Goal: Transaction & Acquisition: Download file/media

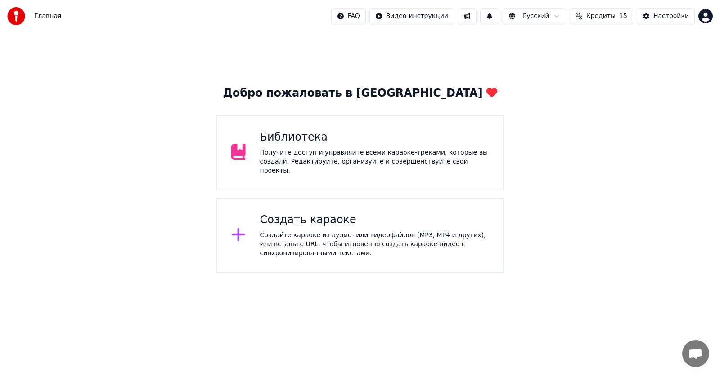
click at [291, 235] on div "Создайте караоке из аудио- или видеофайлов (MP3, MP4 и других), или вставьте UR…" at bounding box center [374, 244] width 229 height 27
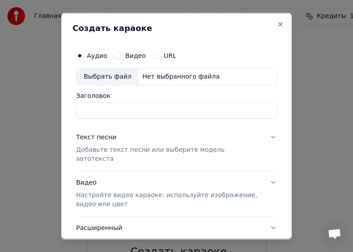
click at [109, 75] on div "Выбрать файл" at bounding box center [107, 76] width 62 height 16
click at [182, 107] on input "**********" at bounding box center [176, 110] width 201 height 16
type input "*"
click at [130, 109] on input "Заголовок" at bounding box center [176, 110] width 201 height 16
type input "**********"
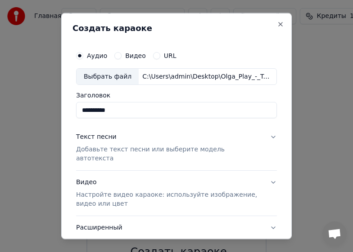
click at [125, 151] on p "Добавьте текст песни или выберите модель автотекста" at bounding box center [169, 154] width 186 height 18
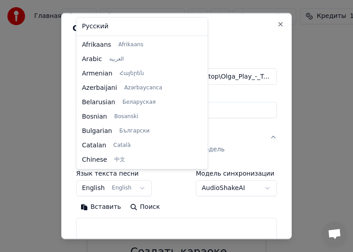
click at [143, 180] on body "**********" at bounding box center [176, 162] width 353 height 324
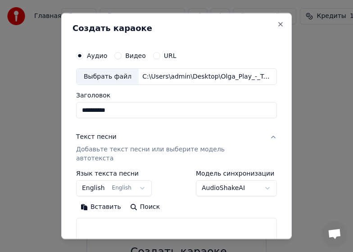
click at [138, 180] on body "**********" at bounding box center [176, 162] width 353 height 324
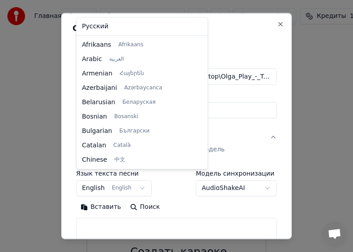
click at [138, 180] on body "**********" at bounding box center [176, 162] width 353 height 324
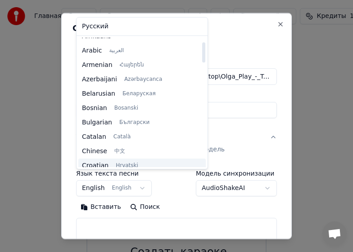
scroll to position [0, 0]
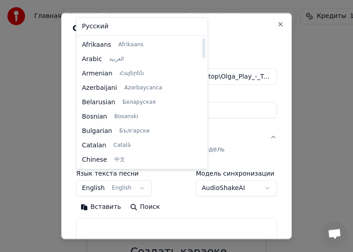
select select "**"
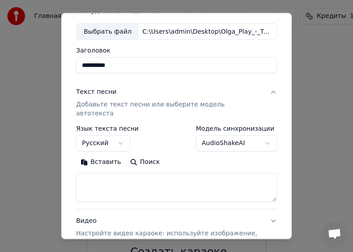
scroll to position [90, 0]
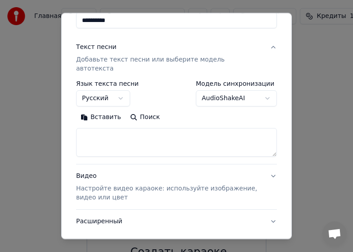
click at [102, 111] on button "Вставить" at bounding box center [100, 117] width 49 height 14
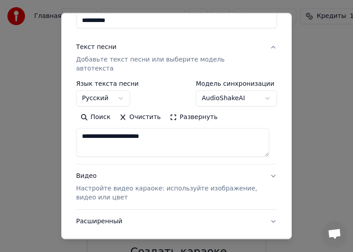
click at [171, 131] on textarea "**********" at bounding box center [172, 142] width 193 height 29
type textarea "*"
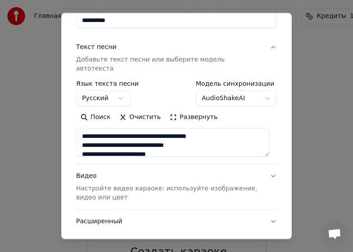
click at [237, 142] on textarea "**********" at bounding box center [172, 142] width 193 height 29
type textarea "**********"
click at [198, 110] on button "Развернуть" at bounding box center [193, 117] width 57 height 14
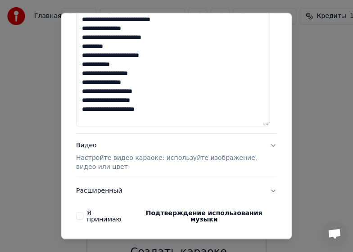
scroll to position [377, 0]
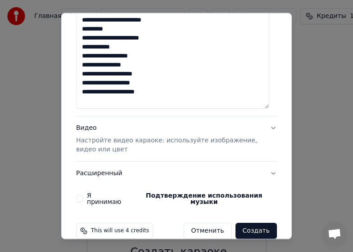
click at [87, 124] on div "Видео Настройте видео караоке: используйте изображение, видео или цвет" at bounding box center [169, 139] width 186 height 31
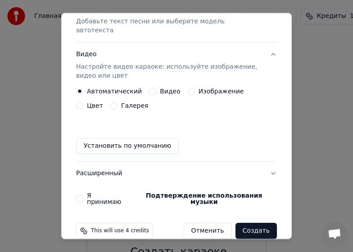
scroll to position [128, 0]
click at [161, 88] on label "Видео" at bounding box center [170, 91] width 21 height 6
click at [156, 88] on button "Видео" at bounding box center [152, 91] width 7 height 7
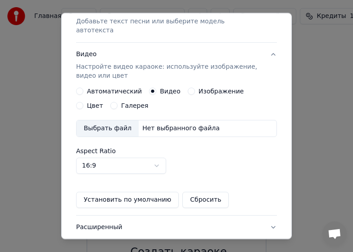
click at [111, 122] on div "Выбрать файл" at bounding box center [107, 129] width 62 height 16
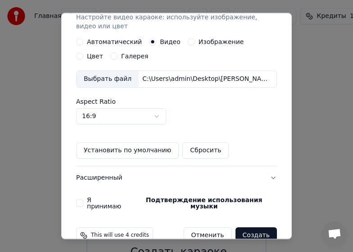
scroll to position [182, 0]
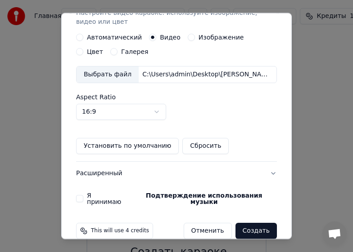
click at [81, 195] on button "Я принимаю Подтверждение использования музыки" at bounding box center [79, 198] width 7 height 7
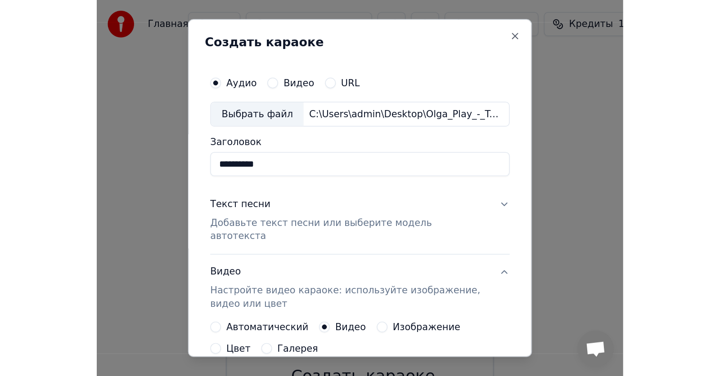
scroll to position [45, 0]
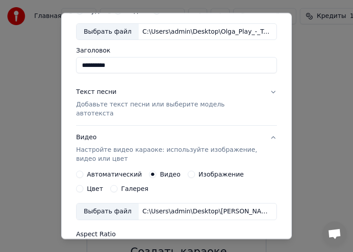
click at [102, 94] on div "Текст песни" at bounding box center [96, 92] width 40 height 9
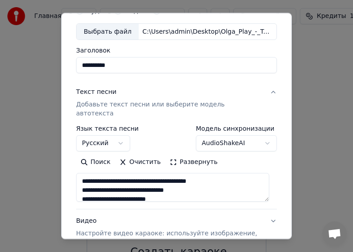
click at [134, 155] on button "Очистить" at bounding box center [140, 162] width 50 height 14
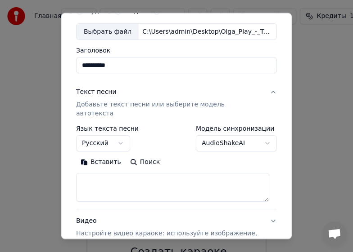
click at [98, 183] on textarea at bounding box center [172, 187] width 193 height 29
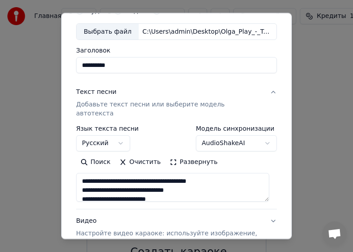
click at [248, 181] on textarea at bounding box center [172, 187] width 193 height 29
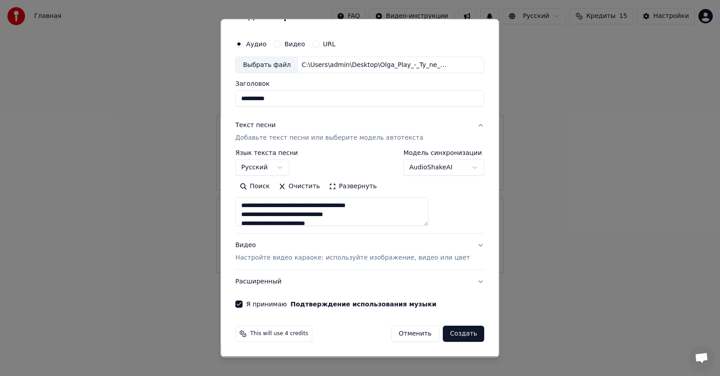
scroll to position [18, 0]
click at [352, 185] on button "Развернуть" at bounding box center [352, 187] width 57 height 14
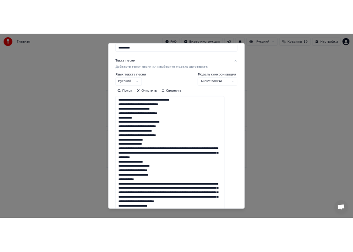
scroll to position [107, 0]
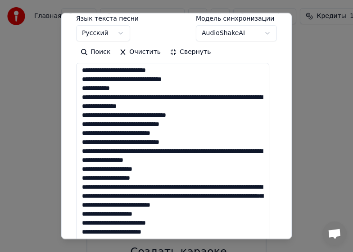
scroll to position [197, 0]
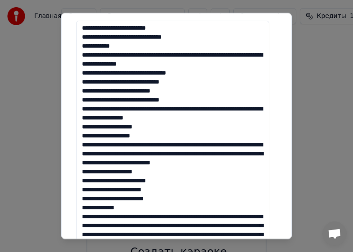
drag, startPoint x: 83, startPoint y: 128, endPoint x: 152, endPoint y: 125, distance: 68.8
click at [84, 127] on textarea at bounding box center [172, 226] width 193 height 411
click at [82, 129] on textarea at bounding box center [172, 226] width 193 height 411
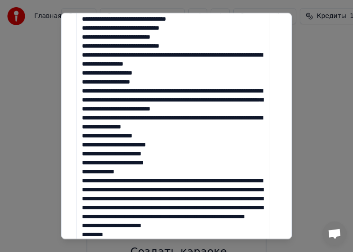
scroll to position [287, 0]
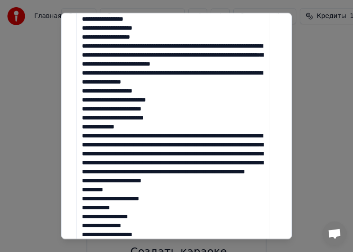
click at [82, 163] on textarea at bounding box center [172, 136] width 193 height 411
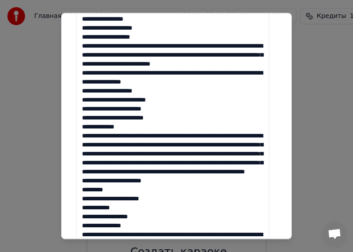
type textarea "**********"
click at [192, 201] on textarea at bounding box center [172, 136] width 193 height 411
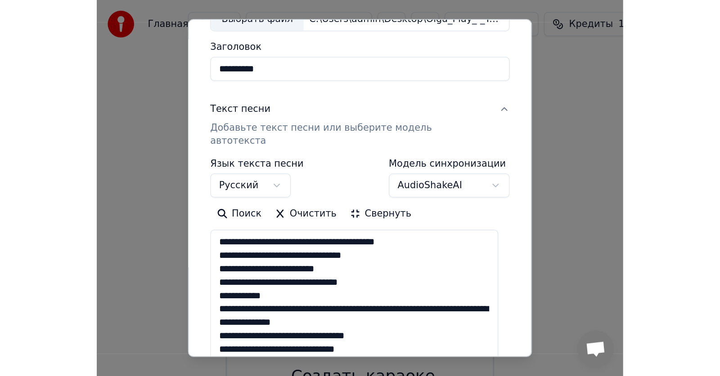
scroll to position [63, 0]
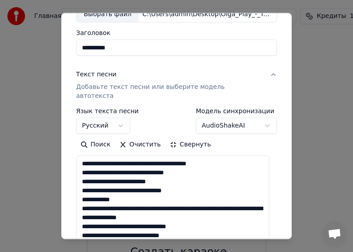
click at [188, 138] on button "Свернуть" at bounding box center [190, 145] width 50 height 14
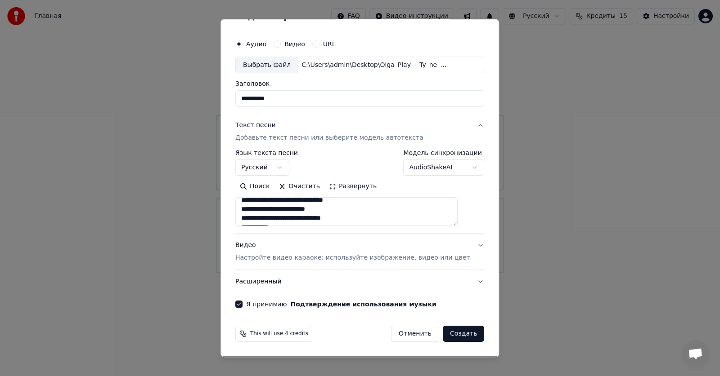
scroll to position [0, 0]
click at [352, 252] on button "Создать" at bounding box center [463, 334] width 41 height 16
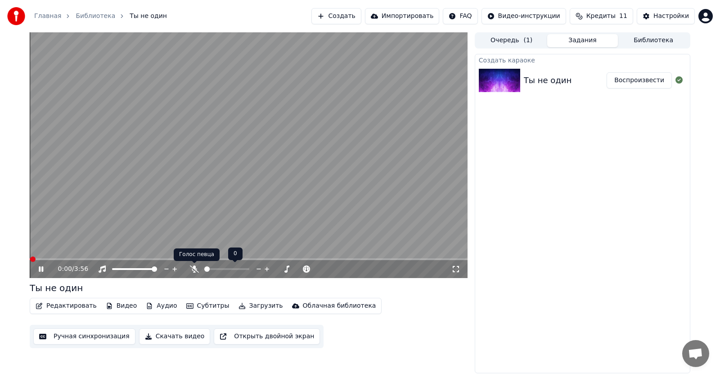
click at [191, 252] on icon at bounding box center [194, 269] width 9 height 7
click at [308, 173] on video at bounding box center [249, 155] width 438 height 246
click at [302, 160] on video at bounding box center [249, 155] width 438 height 246
click at [213, 252] on icon at bounding box center [214, 269] width 9 height 7
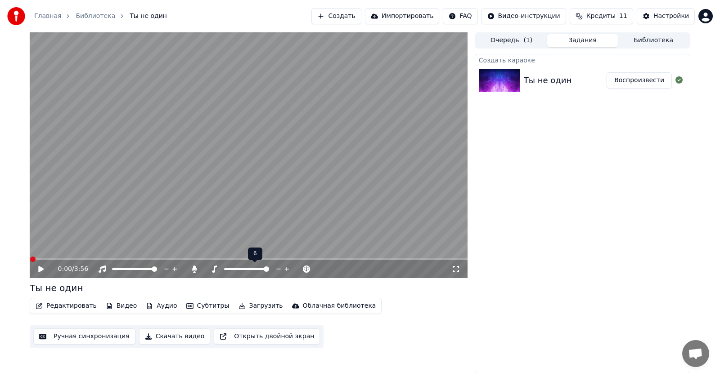
click at [269, 252] on span at bounding box center [266, 269] width 5 height 5
click at [195, 252] on icon at bounding box center [194, 269] width 9 height 7
click at [99, 252] on icon at bounding box center [102, 269] width 9 height 7
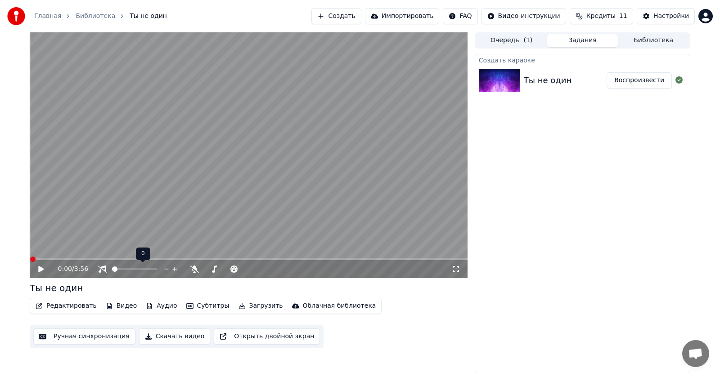
click at [99, 252] on icon at bounding box center [102, 269] width 9 height 7
click at [41, 252] on icon at bounding box center [40, 269] width 5 height 6
click at [291, 159] on video at bounding box center [249, 155] width 438 height 246
click at [267, 174] on video at bounding box center [249, 155] width 438 height 246
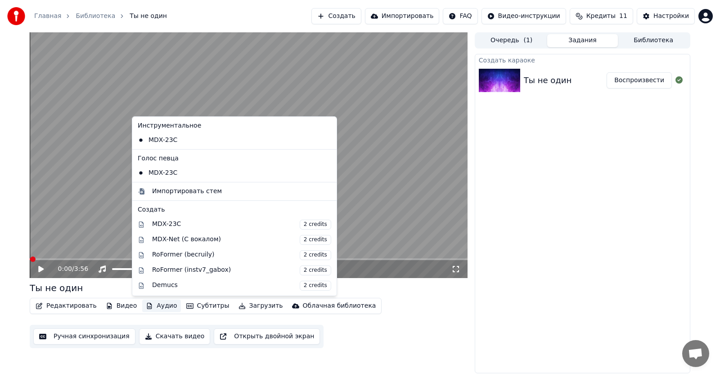
click at [152, 252] on button "Аудио" at bounding box center [161, 306] width 38 height 13
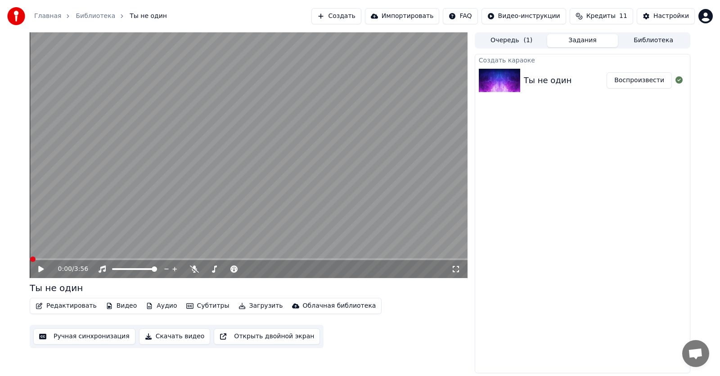
click at [325, 139] on video at bounding box center [249, 155] width 438 height 246
click at [193, 252] on body "Главная Библиотека Ты не один Создать Импортировать FAQ Видео-инструкции Кредит…" at bounding box center [360, 188] width 720 height 376
click at [191, 252] on icon at bounding box center [194, 269] width 9 height 7
click at [293, 198] on video at bounding box center [249, 155] width 438 height 246
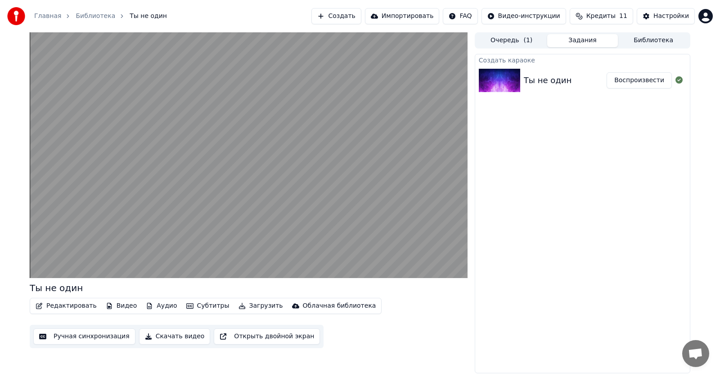
click at [352, 206] on div "Создать караоке Ты не один Воспроизвести" at bounding box center [581, 214] width 215 height 320
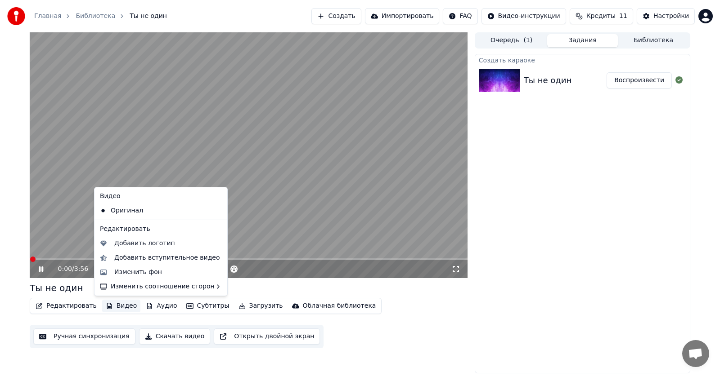
click at [120, 252] on button "Видео" at bounding box center [121, 306] width 39 height 13
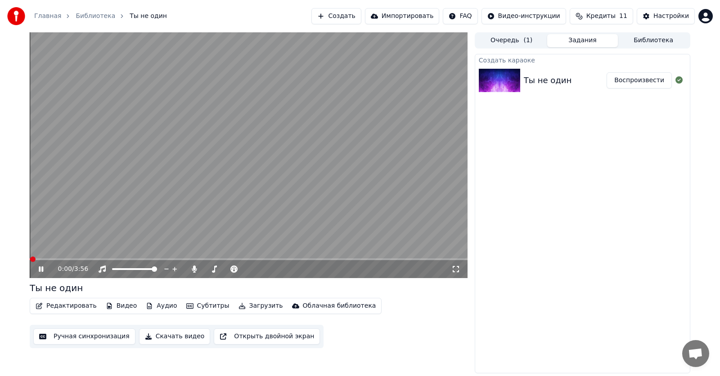
click at [251, 176] on video at bounding box center [249, 155] width 438 height 246
click at [184, 138] on video at bounding box center [249, 155] width 438 height 246
click at [272, 142] on video at bounding box center [249, 155] width 438 height 246
click at [193, 252] on icon at bounding box center [194, 269] width 9 height 7
click at [250, 237] on video at bounding box center [249, 155] width 438 height 246
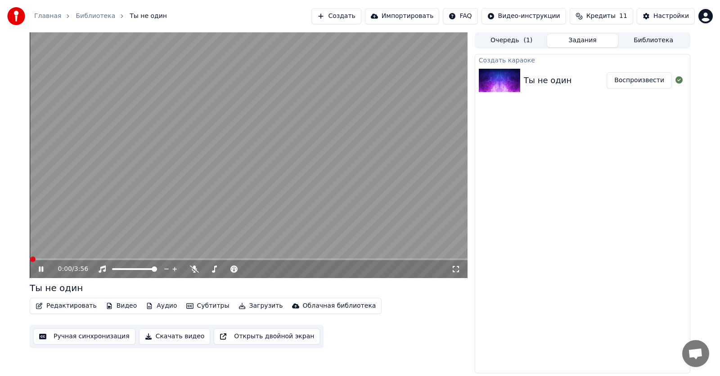
click at [250, 226] on video at bounding box center [249, 155] width 438 height 246
click at [39, 252] on icon at bounding box center [40, 269] width 5 height 6
click at [175, 252] on icon at bounding box center [174, 269] width 4 height 4
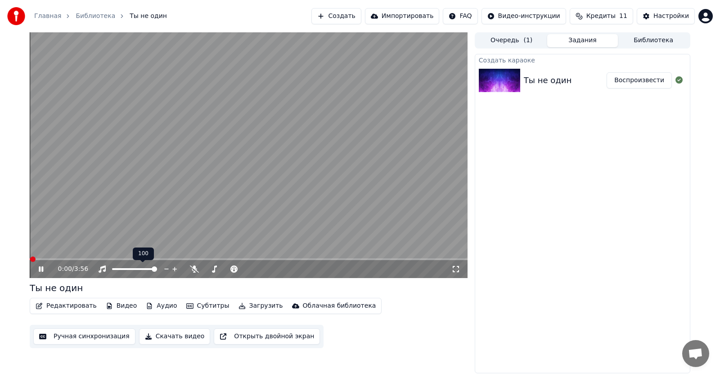
click at [166, 252] on icon at bounding box center [166, 269] width 9 height 9
click at [174, 252] on icon at bounding box center [174, 269] width 9 height 9
click at [157, 252] on span at bounding box center [154, 269] width 5 height 5
click at [273, 252] on span at bounding box center [271, 269] width 5 height 5
click at [228, 172] on video at bounding box center [249, 155] width 438 height 246
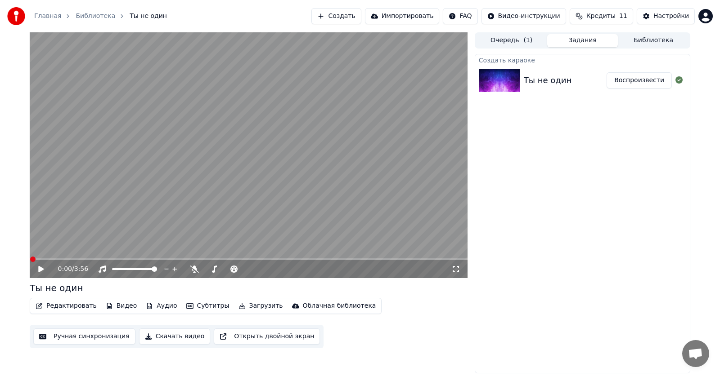
click at [42, 252] on icon at bounding box center [47, 269] width 21 height 7
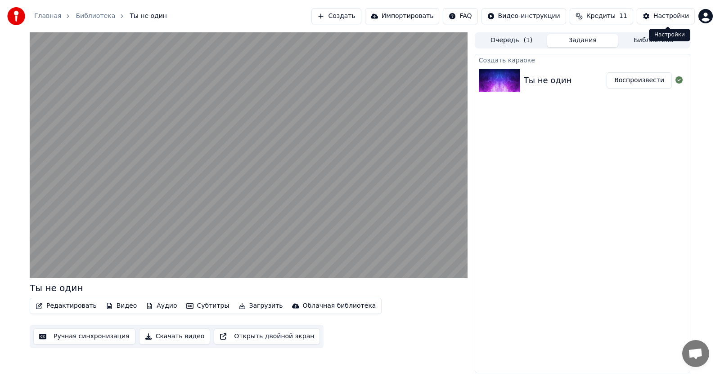
click at [352, 16] on div "Настройки" at bounding box center [671, 16] width 36 height 9
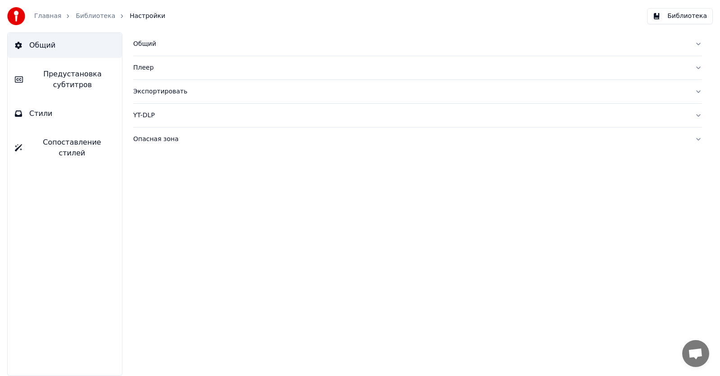
click at [140, 71] on div "Плеер" at bounding box center [410, 67] width 554 height 9
click at [150, 199] on div "YT-DLP" at bounding box center [410, 196] width 554 height 9
click at [140, 152] on button "button" at bounding box center [140, 151] width 14 height 8
click at [202, 181] on html "Главная Библиотека Настройки Библиотека Общий Предустановка субтитров Стили Соп…" at bounding box center [360, 188] width 720 height 376
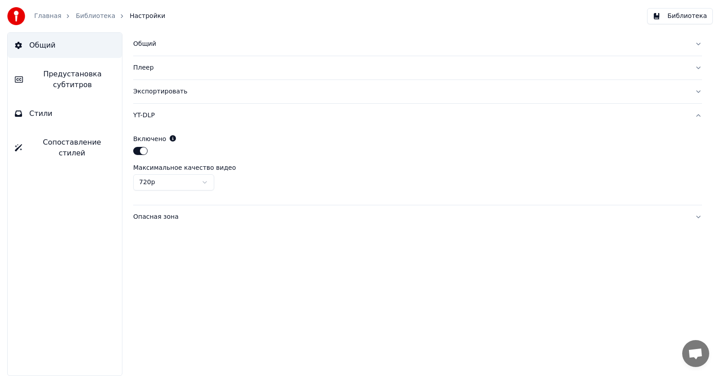
click at [153, 44] on div "Общий" at bounding box center [410, 44] width 554 height 9
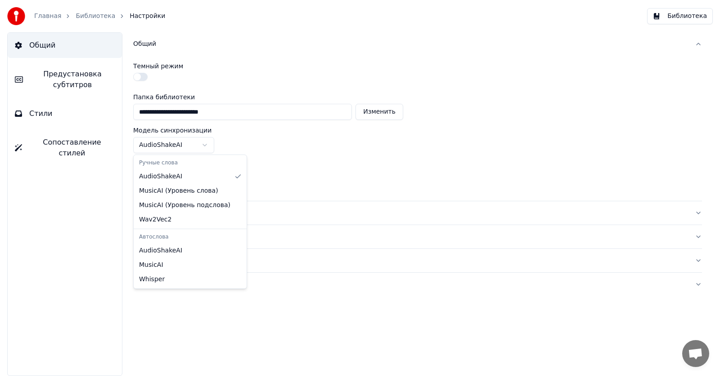
click at [204, 148] on html "**********" at bounding box center [360, 188] width 720 height 376
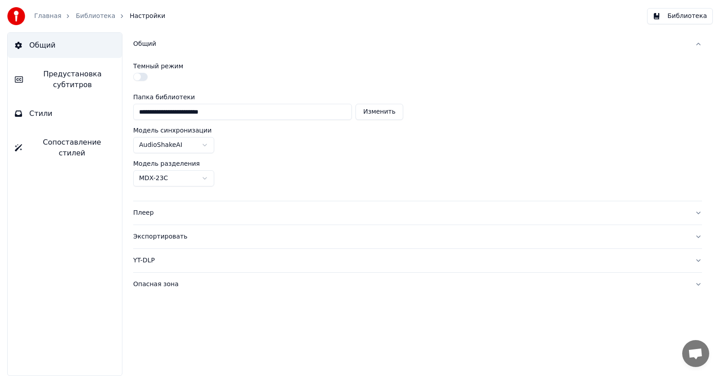
click at [204, 148] on html "**********" at bounding box center [360, 188] width 720 height 376
click at [152, 235] on div "Экспортировать" at bounding box center [410, 237] width 554 height 9
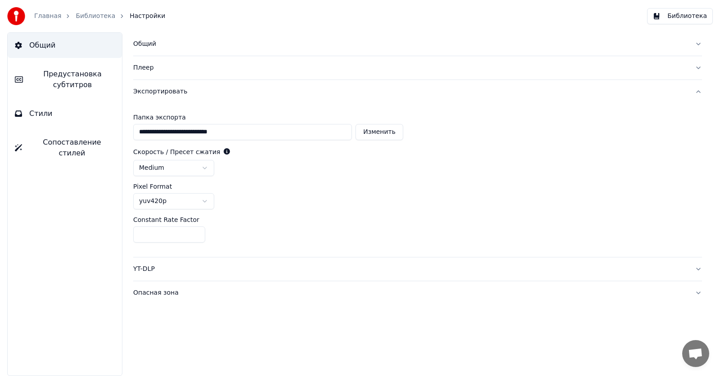
click at [153, 94] on div "Экспортировать" at bounding box center [410, 91] width 554 height 9
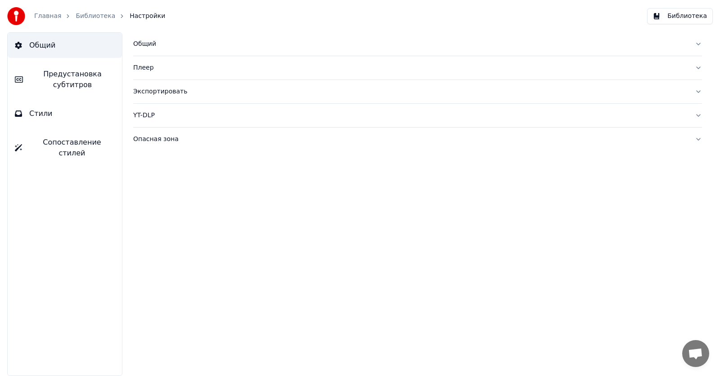
click at [40, 115] on span "Стили" at bounding box center [40, 113] width 23 height 11
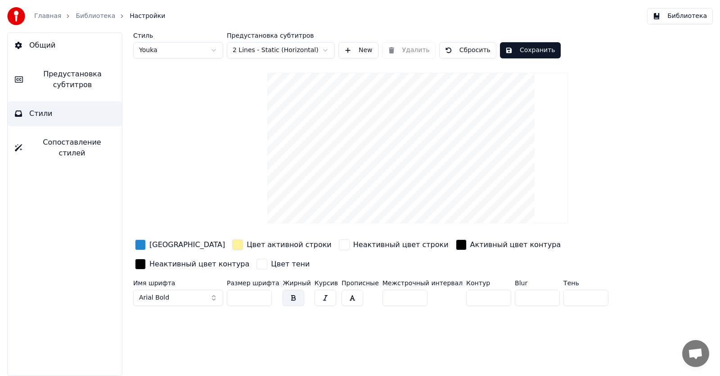
click at [38, 44] on span "Общий" at bounding box center [42, 45] width 26 height 11
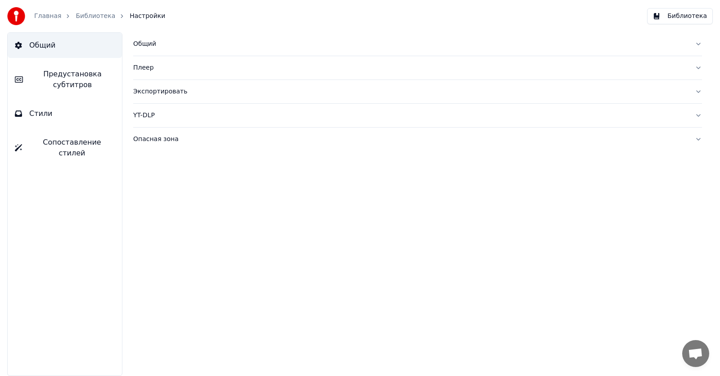
click at [352, 18] on button "Библиотека" at bounding box center [680, 16] width 66 height 16
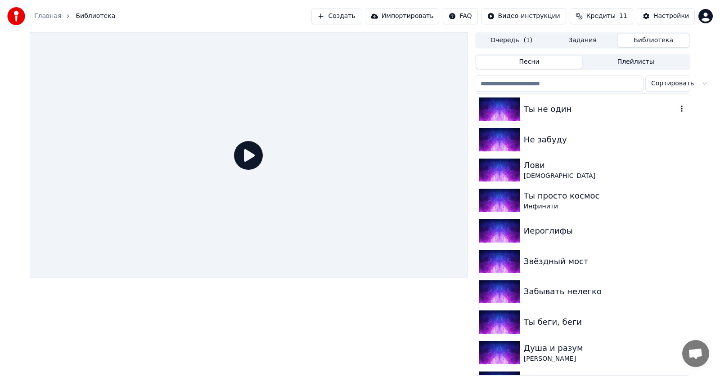
click at [352, 112] on div "Ты не один" at bounding box center [599, 109] width 153 height 13
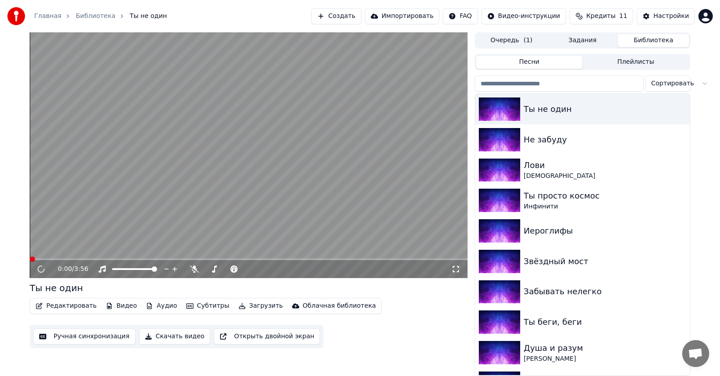
click at [238, 196] on video at bounding box center [249, 155] width 438 height 246
click at [40, 252] on icon at bounding box center [41, 269] width 4 height 5
click at [40, 252] on icon at bounding box center [40, 269] width 5 height 6
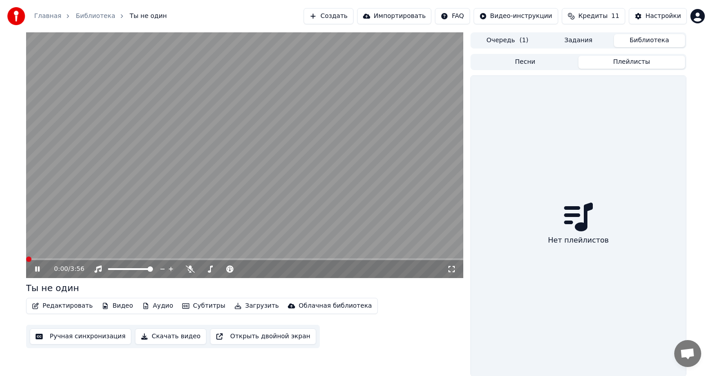
click at [352, 61] on button "Плейлисты" at bounding box center [631, 62] width 107 height 13
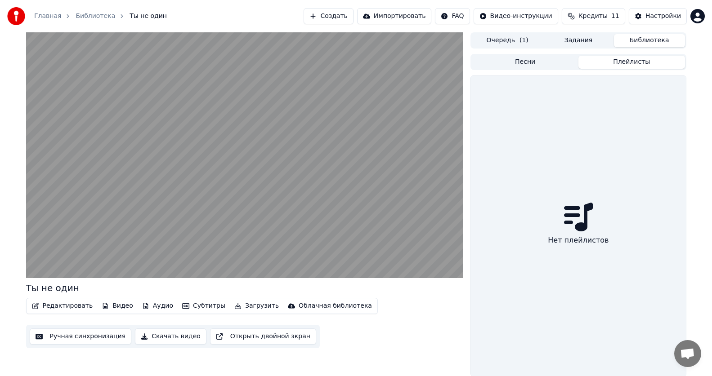
click at [352, 212] on icon at bounding box center [578, 217] width 29 height 29
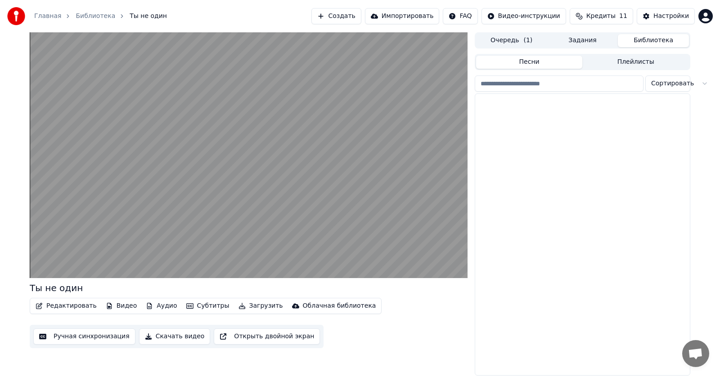
click at [352, 63] on button "Песни" at bounding box center [529, 62] width 107 height 13
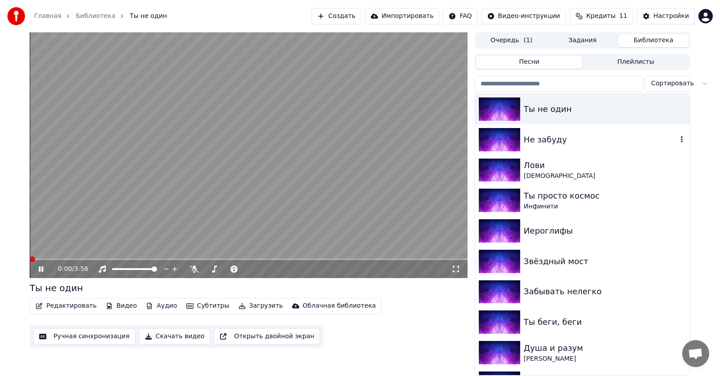
click at [352, 142] on div "Не забуду" at bounding box center [599, 140] width 153 height 13
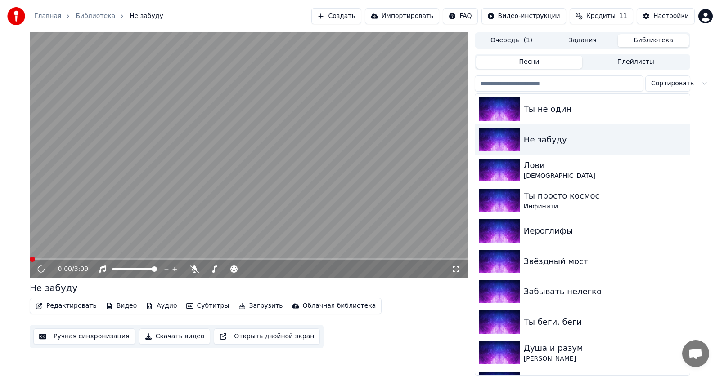
click at [258, 194] on video at bounding box center [249, 155] width 438 height 246
click at [41, 252] on icon at bounding box center [41, 269] width 10 height 10
click at [212, 252] on icon at bounding box center [214, 269] width 9 height 7
click at [214, 252] on icon at bounding box center [214, 269] width 5 height 7
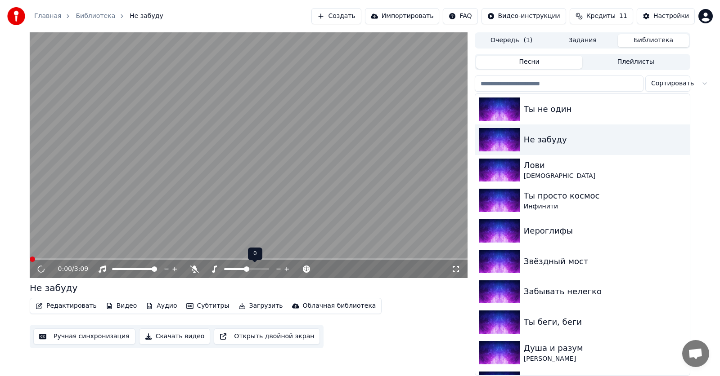
click at [214, 252] on icon at bounding box center [214, 269] width 5 height 7
click at [213, 252] on icon at bounding box center [214, 269] width 9 height 7
click at [211, 252] on icon at bounding box center [214, 269] width 9 height 7
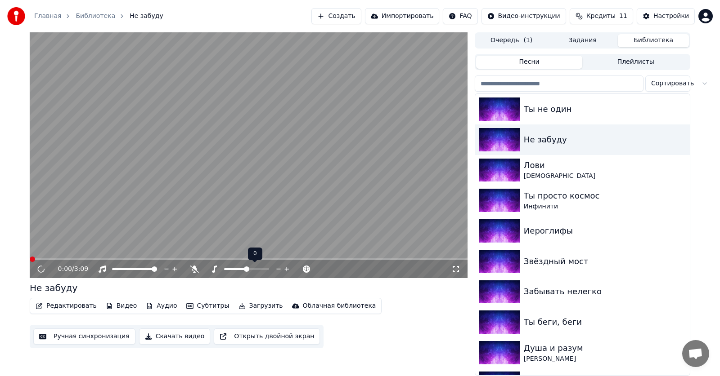
click at [211, 252] on icon at bounding box center [214, 269] width 9 height 7
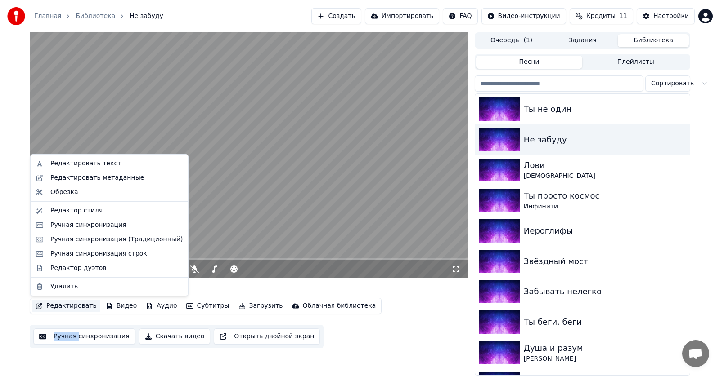
click at [59, 252] on button "Редактировать" at bounding box center [66, 306] width 68 height 13
click at [83, 252] on div "Редактор дуэтов" at bounding box center [78, 268] width 56 height 9
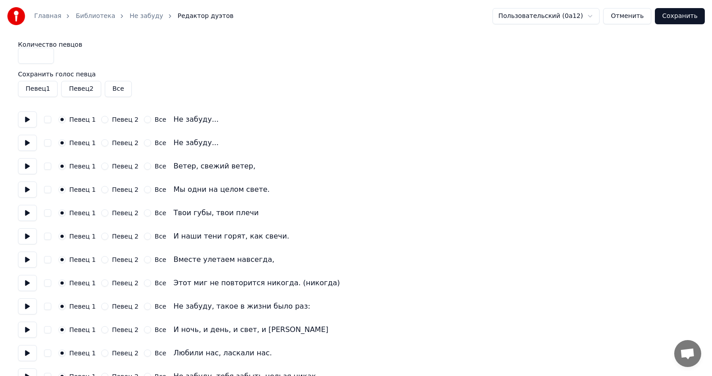
click at [352, 18] on button "Отменить" at bounding box center [627, 16] width 48 height 16
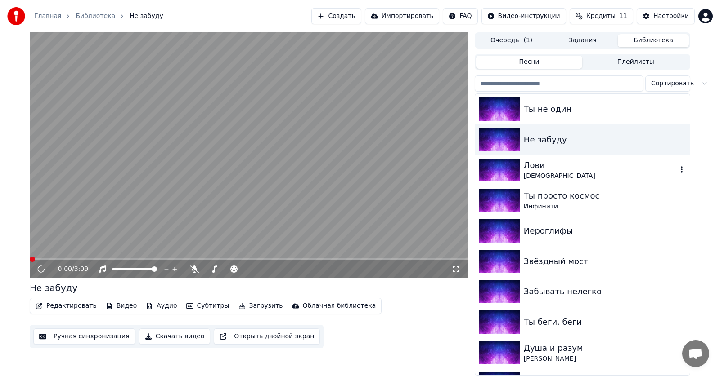
click at [352, 174] on div "[DEMOGRAPHIC_DATA]" at bounding box center [599, 176] width 153 height 9
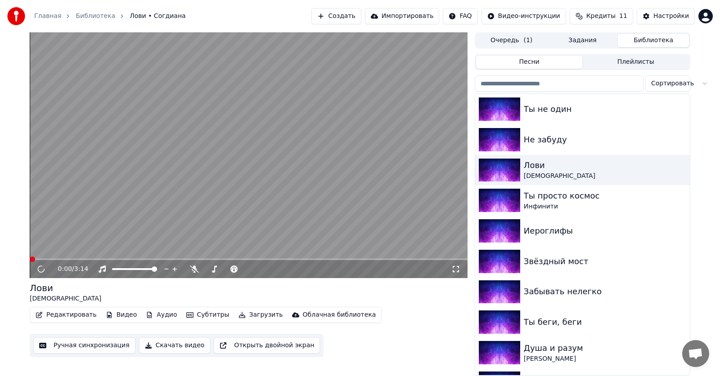
click at [211, 164] on video at bounding box center [249, 155] width 438 height 246
click at [192, 252] on icon at bounding box center [194, 269] width 9 height 7
click at [280, 188] on video at bounding box center [249, 155] width 438 height 246
click at [99, 252] on icon at bounding box center [102, 269] width 9 height 7
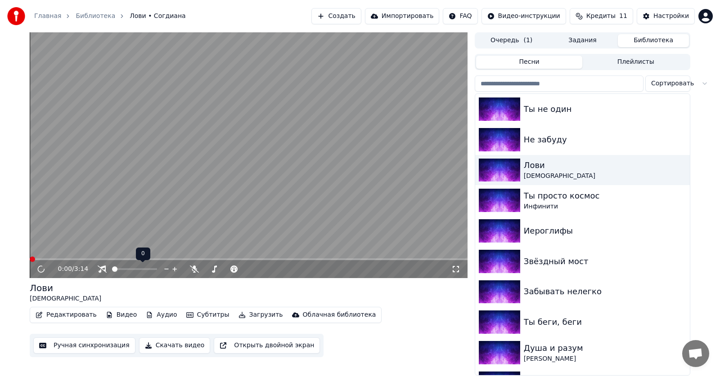
click at [99, 252] on icon at bounding box center [102, 269] width 9 height 7
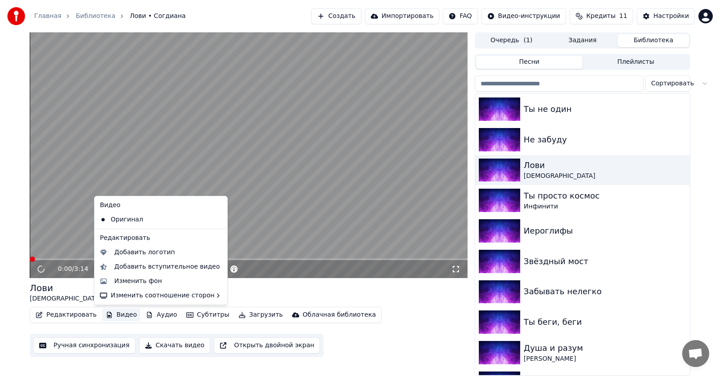
click at [119, 252] on button "Видео" at bounding box center [121, 315] width 39 height 13
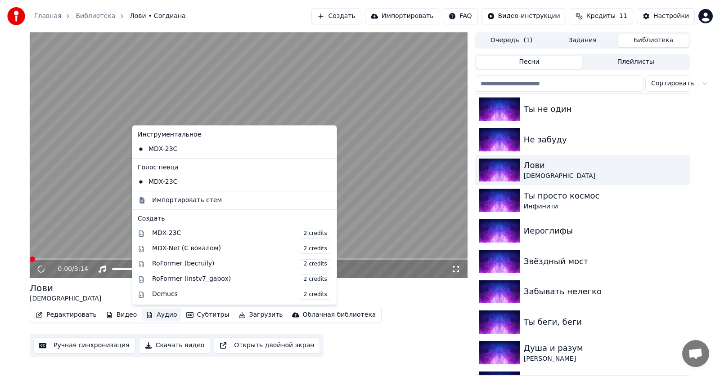
click at [153, 252] on button "Аудио" at bounding box center [161, 315] width 38 height 13
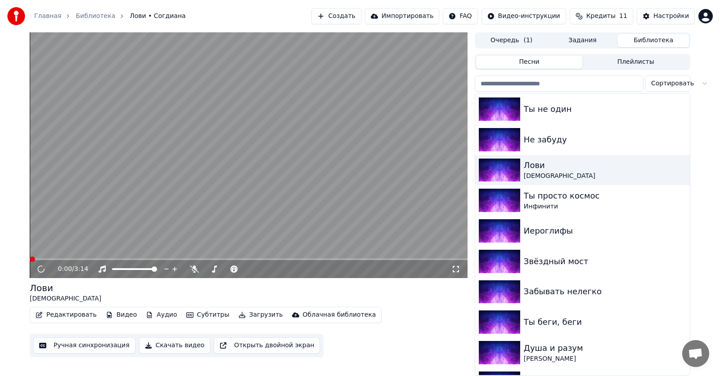
click at [352, 193] on video at bounding box center [249, 155] width 438 height 246
click at [352, 21] on button "Кредиты 11" at bounding box center [600, 16] width 63 height 16
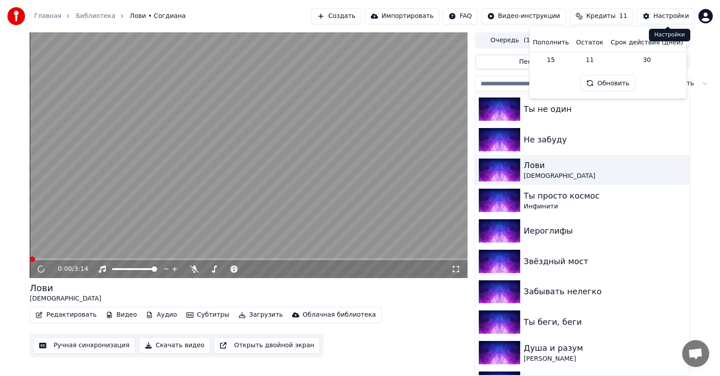
click at [352, 20] on div "Настройки" at bounding box center [671, 16] width 36 height 9
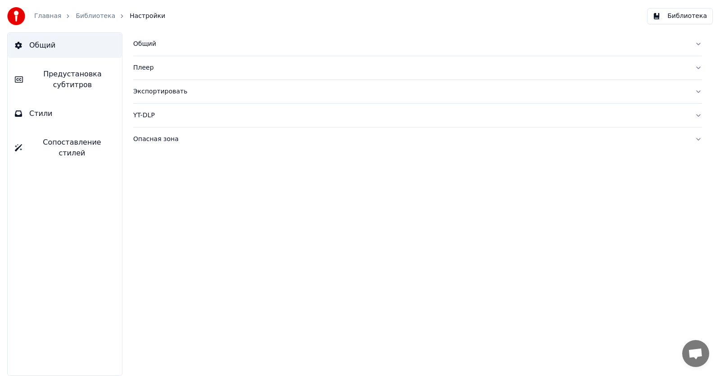
click at [352, 18] on button "Библиотека" at bounding box center [680, 16] width 66 height 16
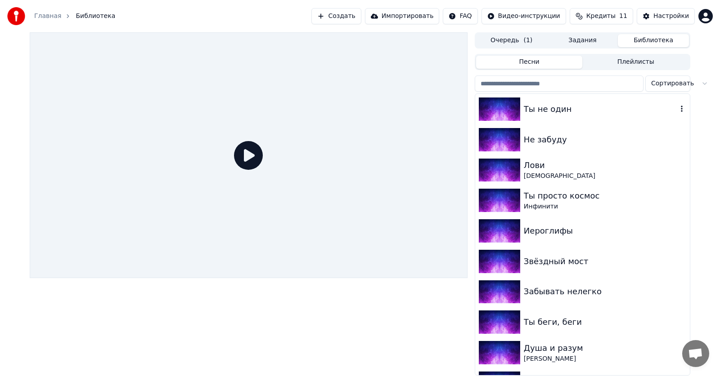
click at [352, 112] on div "Ты не один" at bounding box center [599, 109] width 153 height 13
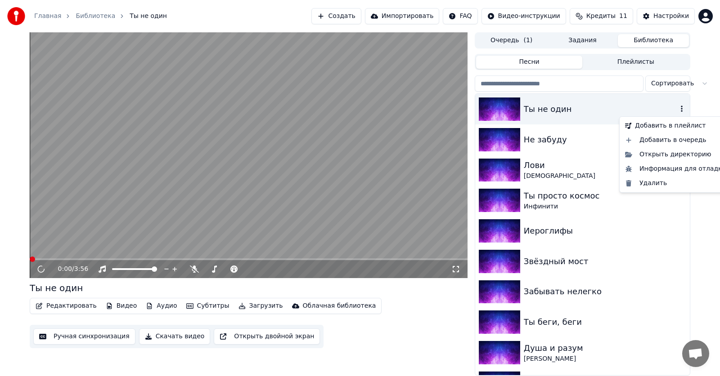
click at [352, 111] on icon "button" at bounding box center [681, 108] width 9 height 7
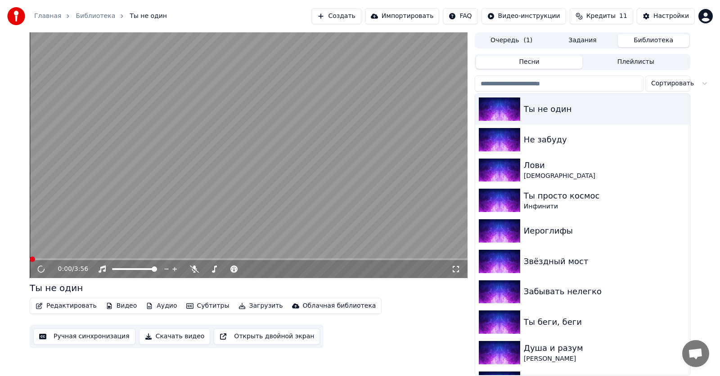
click at [201, 198] on video at bounding box center [249, 155] width 438 height 246
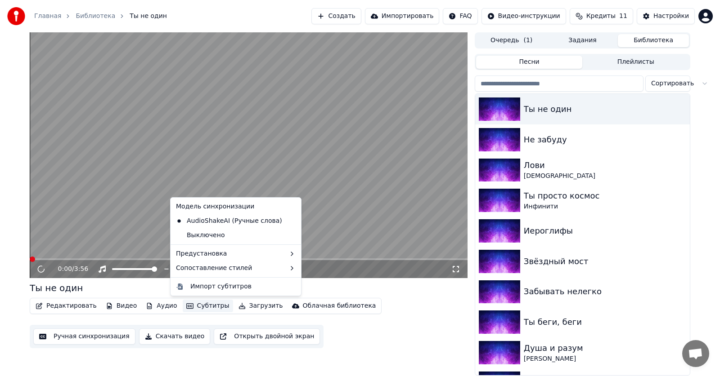
click at [197, 252] on button "Субтитры" at bounding box center [208, 306] width 50 height 13
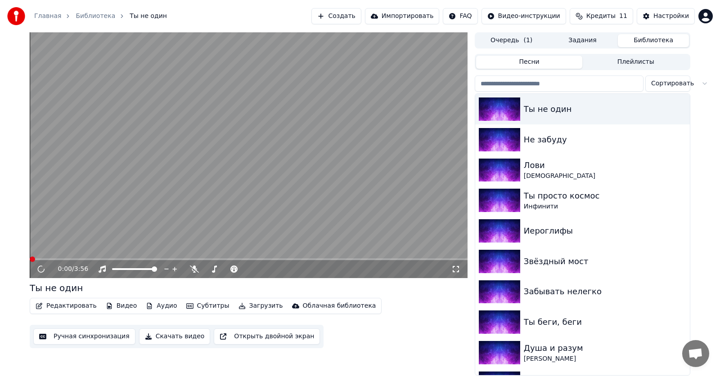
click at [352, 184] on video at bounding box center [249, 155] width 438 height 246
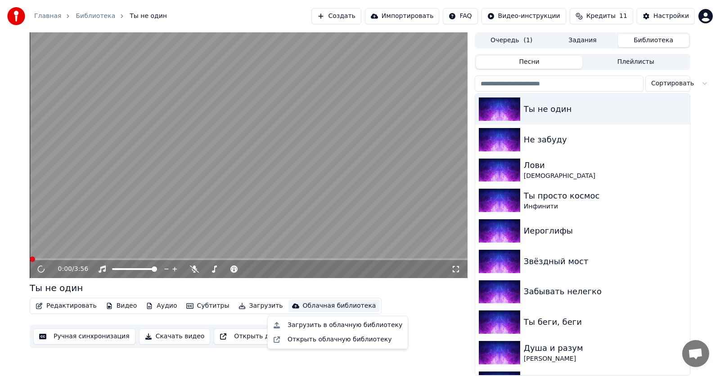
click at [303, 252] on div "Облачная библиотека" at bounding box center [339, 306] width 73 height 9
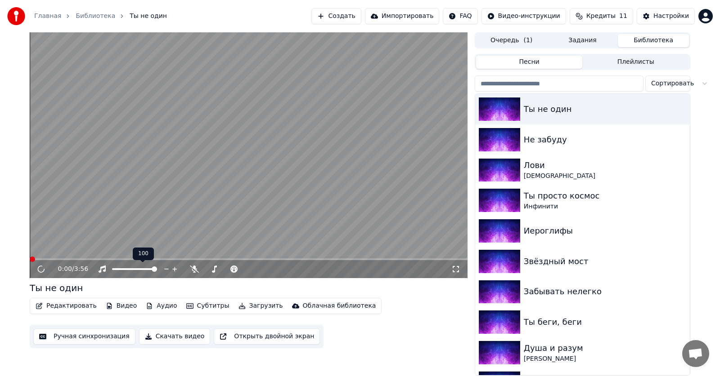
click at [98, 252] on icon at bounding box center [102, 269] width 9 height 7
click at [76, 252] on span "3:56" at bounding box center [81, 269] width 14 height 9
click at [40, 252] on icon at bounding box center [41, 269] width 9 height 9
click at [165, 252] on icon at bounding box center [166, 269] width 9 height 9
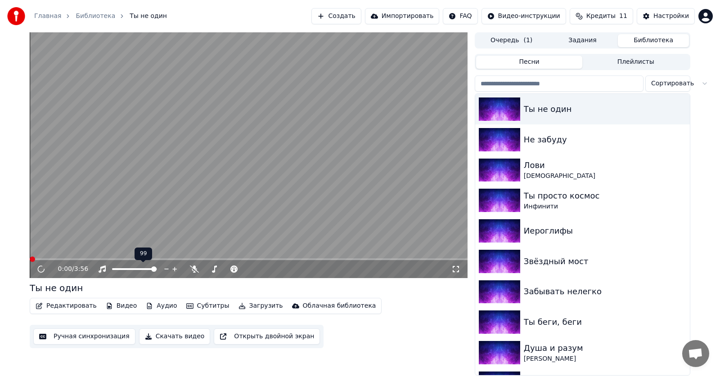
click at [165, 252] on icon at bounding box center [166, 269] width 9 height 9
click at [174, 252] on icon at bounding box center [174, 269] width 9 height 9
click at [196, 252] on icon at bounding box center [194, 269] width 9 height 7
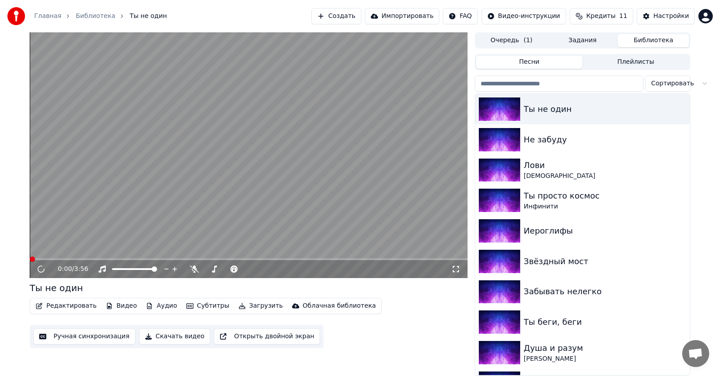
click at [85, 18] on link "Библиотека" at bounding box center [96, 16] width 40 height 9
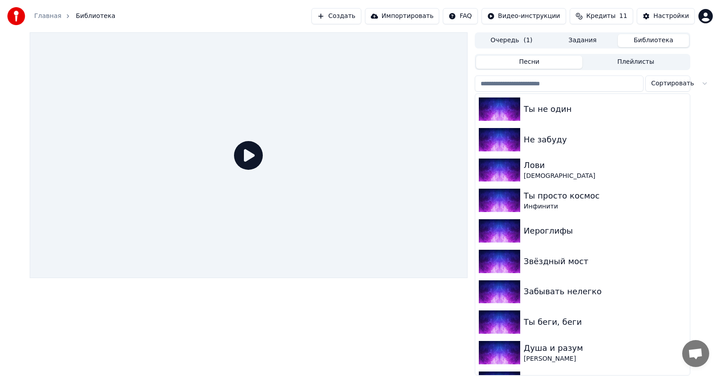
click at [251, 160] on icon at bounding box center [248, 155] width 29 height 29
click at [352, 109] on img at bounding box center [498, 109] width 41 height 23
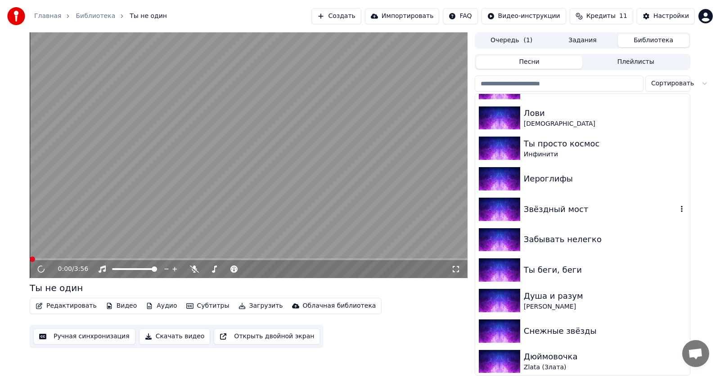
scroll to position [54, 0]
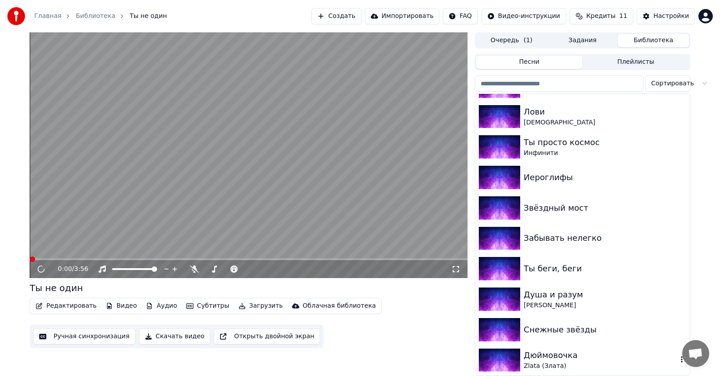
click at [352, 252] on img at bounding box center [498, 360] width 41 height 23
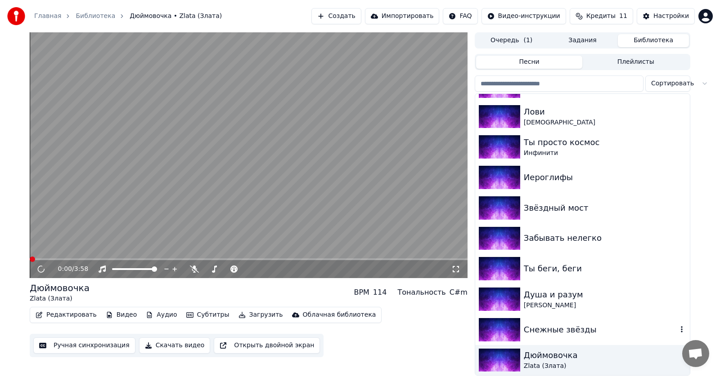
click at [352, 252] on img at bounding box center [498, 329] width 41 height 23
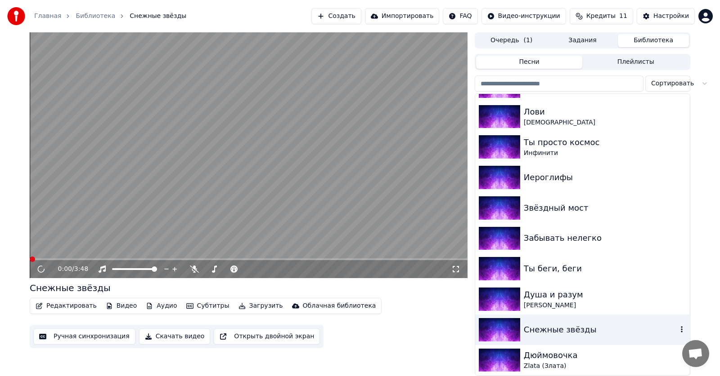
click at [352, 252] on div "Снежные звёзды" at bounding box center [599, 330] width 153 height 13
click at [352, 252] on div "Душа и разум" at bounding box center [599, 295] width 153 height 13
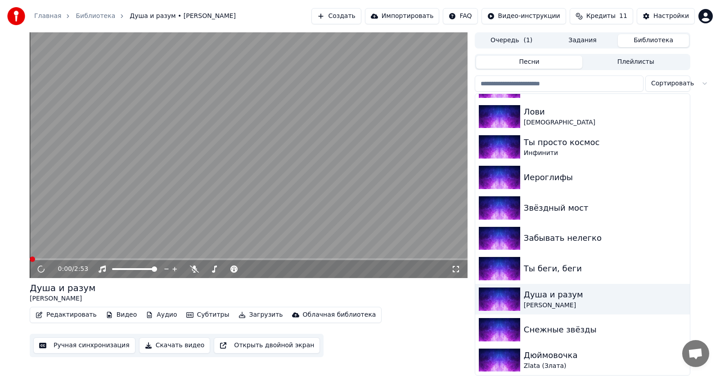
click at [225, 182] on video at bounding box center [249, 155] width 438 height 246
click at [352, 61] on button "Песни" at bounding box center [529, 62] width 107 height 13
click at [352, 119] on img at bounding box center [498, 116] width 41 height 23
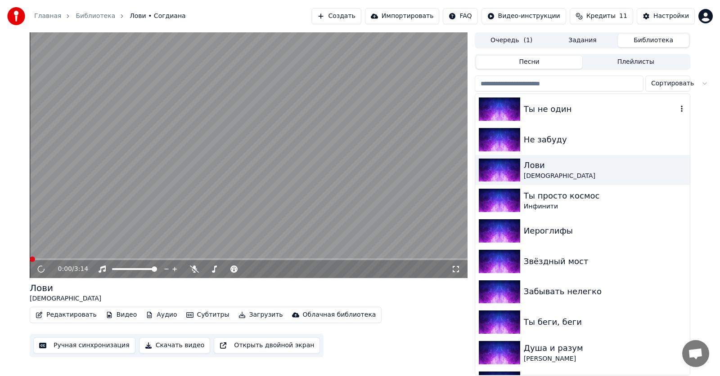
click at [352, 114] on img at bounding box center [498, 109] width 41 height 23
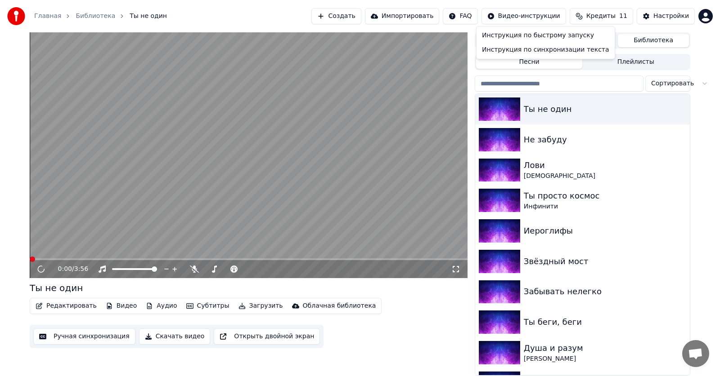
click at [352, 17] on html "Главная Библиотека Ты не один Создать Импортировать FAQ Видео-инструкции Кредит…" at bounding box center [360, 188] width 720 height 376
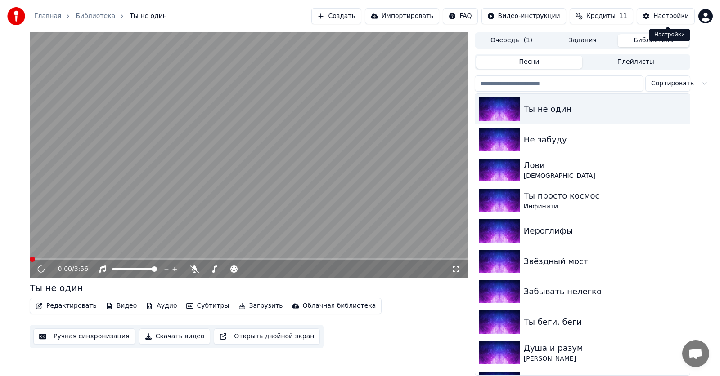
click at [352, 18] on div "Настройки" at bounding box center [671, 16] width 36 height 9
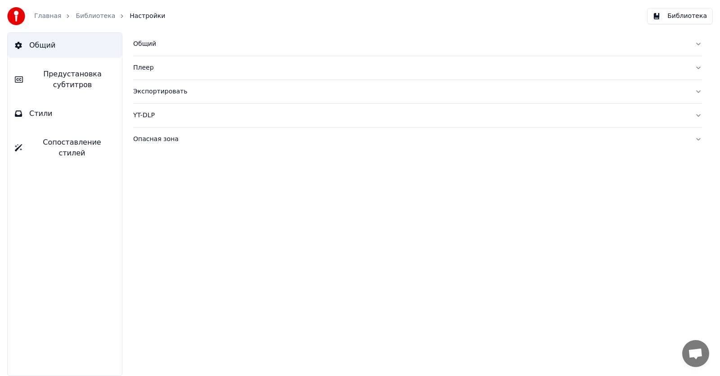
click at [136, 68] on div "Плеер" at bounding box center [410, 67] width 554 height 9
click at [197, 106] on input "***" at bounding box center [169, 105] width 72 height 16
type input "*"
click at [197, 103] on input "*" at bounding box center [169, 105] width 72 height 16
click at [174, 176] on div "Экспортировать" at bounding box center [410, 172] width 554 height 9
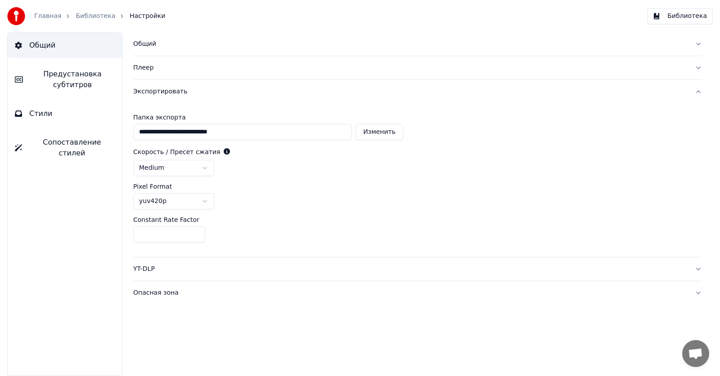
click at [144, 67] on div "Плеер" at bounding box center [410, 67] width 554 height 9
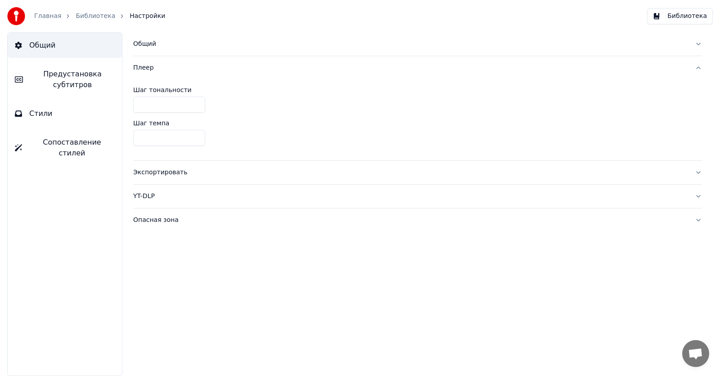
click at [157, 199] on div "YT-DLP" at bounding box center [410, 196] width 554 height 9
click at [139, 152] on button "button" at bounding box center [140, 151] width 14 height 8
click at [147, 216] on div "Опасная зона" at bounding box center [410, 217] width 554 height 9
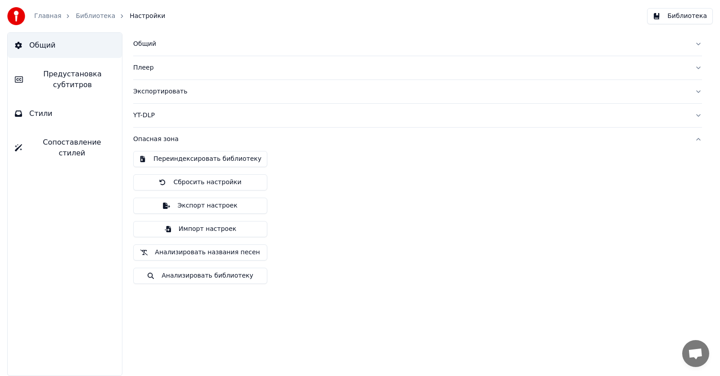
click at [147, 117] on div "YT-DLP" at bounding box center [410, 115] width 554 height 9
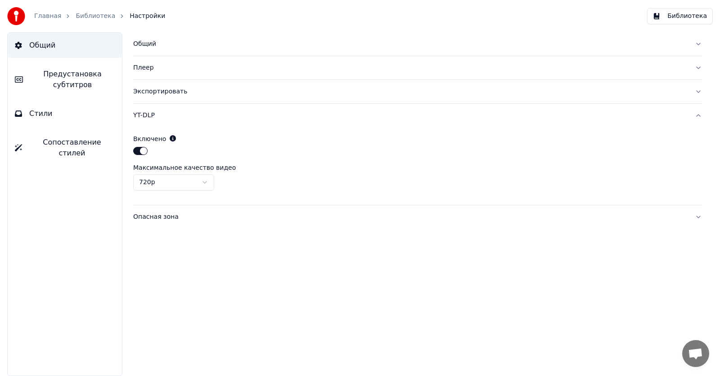
click at [47, 16] on link "Главная" at bounding box center [47, 16] width 27 height 9
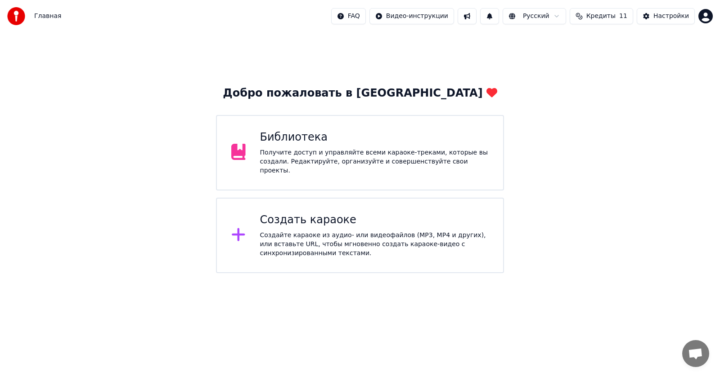
click at [352, 16] on div "Настройки" at bounding box center [671, 16] width 36 height 9
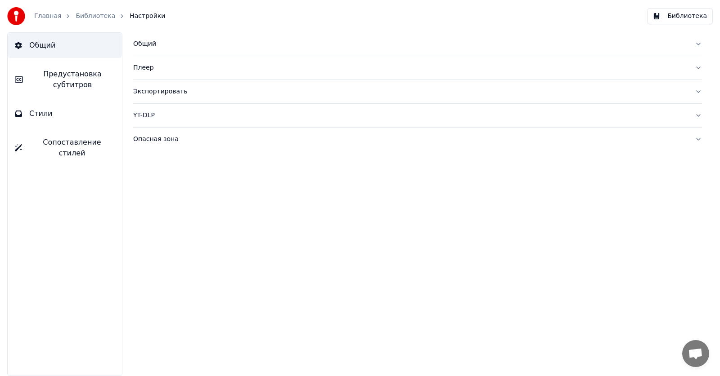
click at [352, 16] on button "Библиотека" at bounding box center [680, 16] width 66 height 16
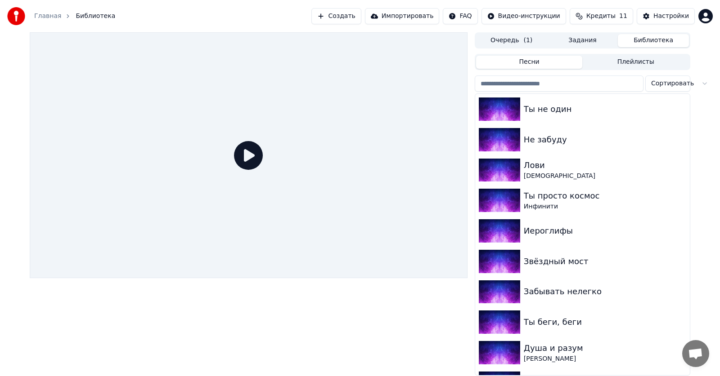
click at [250, 157] on icon at bounding box center [248, 155] width 29 height 29
click at [352, 109] on div "Ты не один" at bounding box center [599, 109] width 153 height 13
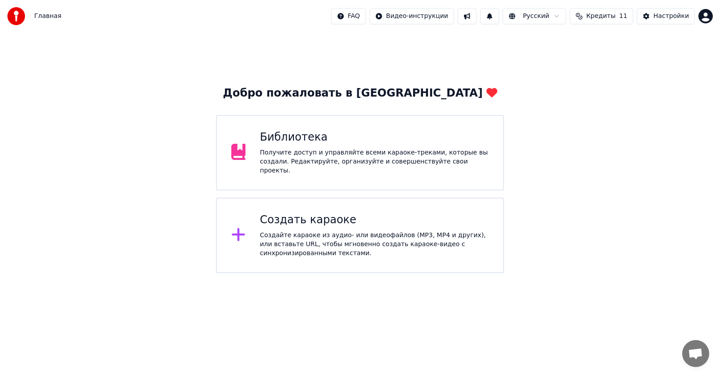
click at [289, 149] on div "Библиотека Получите доступ и управляйте всеми караоке-треками, которые вы созда…" at bounding box center [374, 152] width 229 height 45
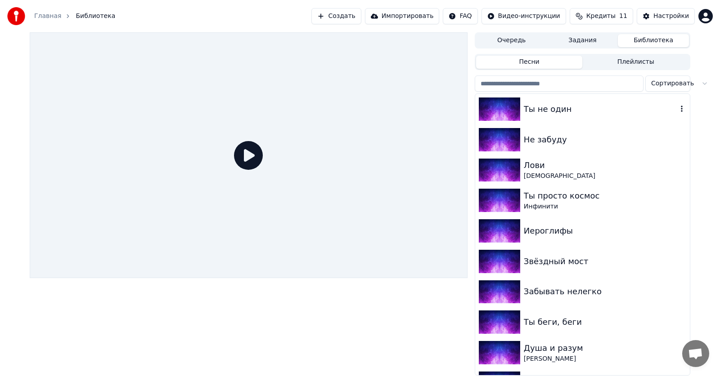
click at [536, 108] on div "Ты не один" at bounding box center [599, 109] width 153 height 13
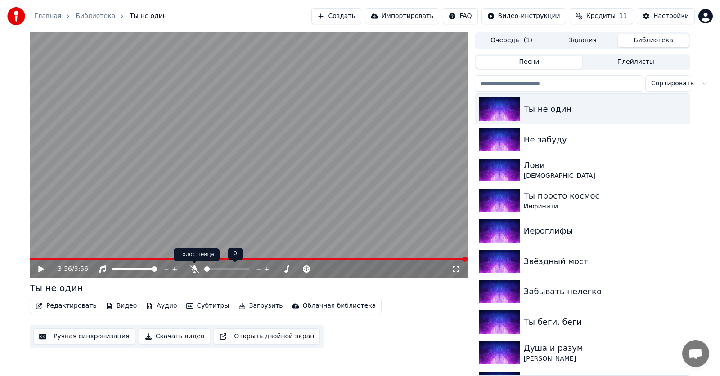
click at [192, 268] on icon at bounding box center [194, 269] width 9 height 7
click at [40, 270] on icon at bounding box center [40, 269] width 5 height 6
drag, startPoint x: 453, startPoint y: 268, endPoint x: 290, endPoint y: 203, distance: 176.0
click at [290, 203] on div "3:56 / 3:56" at bounding box center [249, 155] width 438 height 246
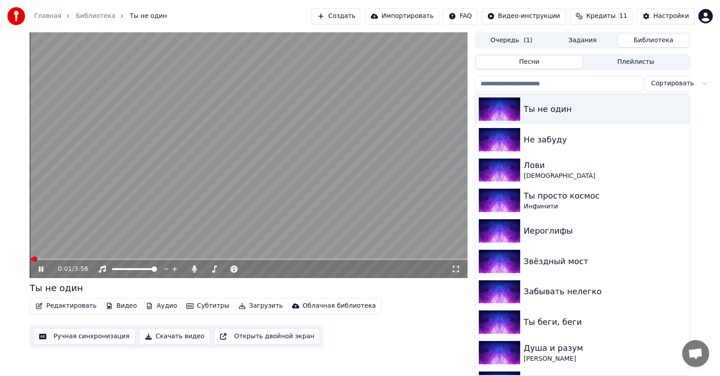
click at [232, 167] on video at bounding box center [249, 155] width 438 height 246
click at [194, 271] on icon at bounding box center [194, 269] width 5 height 7
click at [162, 338] on button "Скачать видео" at bounding box center [175, 337] width 72 height 16
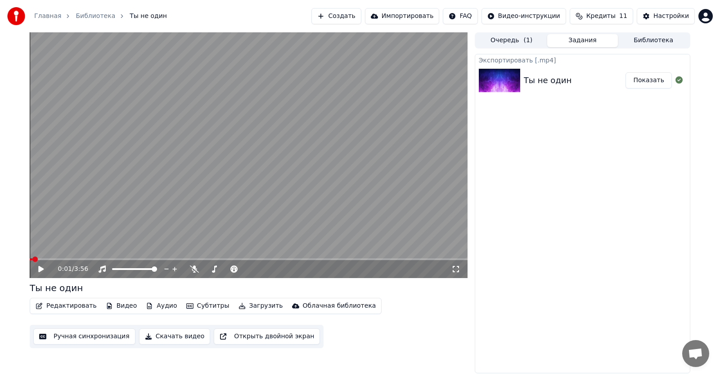
click at [648, 83] on button "Показать" at bounding box center [648, 80] width 46 height 16
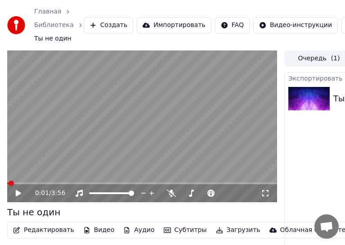
drag, startPoint x: 175, startPoint y: 6, endPoint x: 302, endPoint y: 31, distance: 129.1
click at [315, 34] on div "Главная Библиотека Ты не один Создать Импортировать FAQ Видео-инструкции Кредит…" at bounding box center [172, 25] width 345 height 50
drag, startPoint x: 136, startPoint y: 6, endPoint x: 283, endPoint y: -3, distance: 146.9
click at [283, 0] on html "Главная Библиотека Ты не один Создать Импортировать FAQ Видео-инструкции Кредит…" at bounding box center [172, 122] width 345 height 245
drag, startPoint x: 242, startPoint y: 0, endPoint x: 60, endPoint y: 0, distance: 181.7
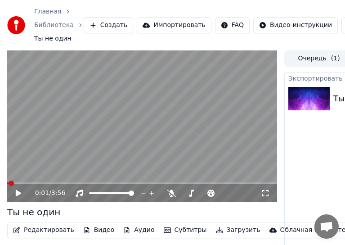
click at [60, 0] on div "Главная Библиотека Ты не один Создать Импортировать FAQ Видео-инструкции Кредит…" at bounding box center [172, 25] width 345 height 50
click at [51, 13] on link "Главная" at bounding box center [47, 11] width 27 height 9
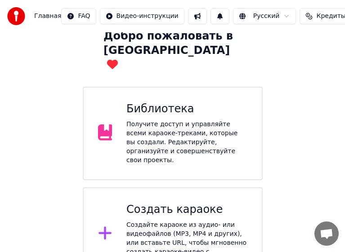
scroll to position [63, 0]
